Goal: Task Accomplishment & Management: Manage account settings

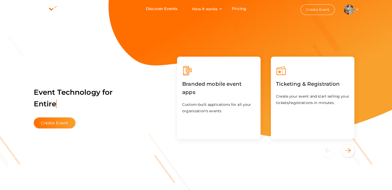
click at [354, 12] on button "Capablanca Chess School [EMAIL_ADDRESS][DOMAIN_NAME] Organization Profile My Ev…" at bounding box center [348, 9] width 13 height 11
click at [346, 10] on img at bounding box center [349, 9] width 10 height 10
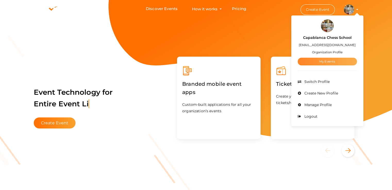
click at [332, 60] on link "My Events" at bounding box center [327, 62] width 59 height 8
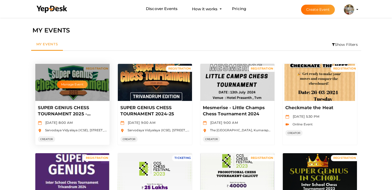
click at [69, 96] on div "Manage Event" at bounding box center [72, 82] width 74 height 37
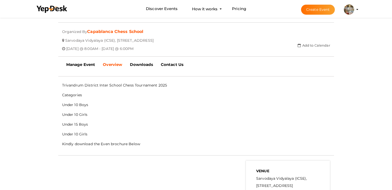
scroll to position [129, 0]
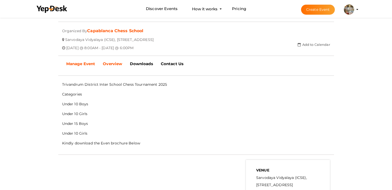
click at [81, 64] on b "Manage Event" at bounding box center [80, 63] width 29 height 5
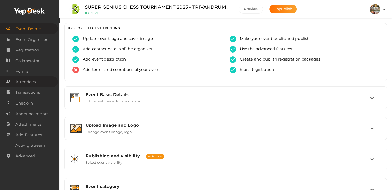
click at [32, 84] on span "Attendees" at bounding box center [25, 82] width 20 height 10
